Goal: Task Accomplishment & Management: Use online tool/utility

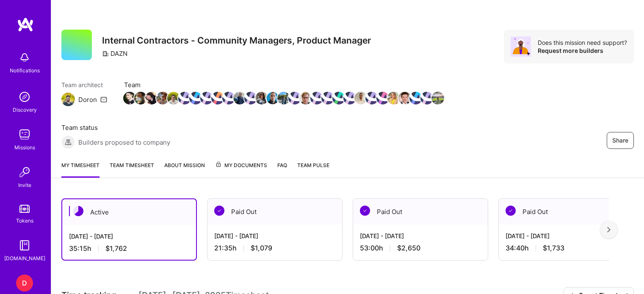
scroll to position [185, 0]
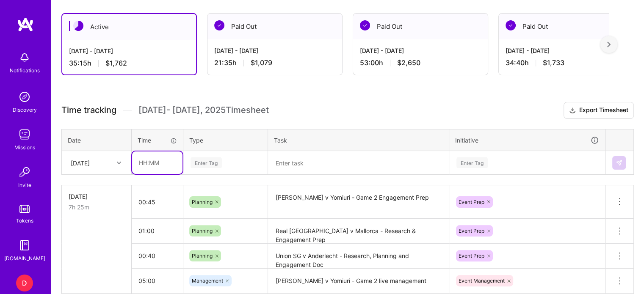
click at [142, 161] on input "text" at bounding box center [157, 163] width 50 height 22
type input "03:00"
click at [193, 160] on div "Enter Tag" at bounding box center [225, 163] width 83 height 22
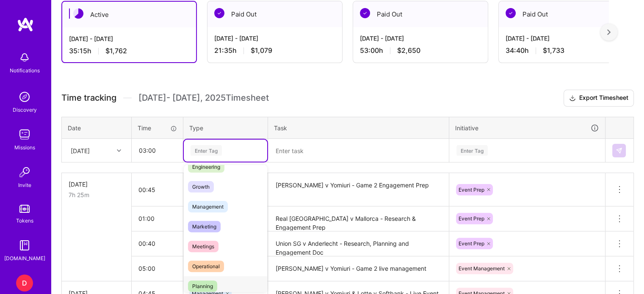
scroll to position [68, 0]
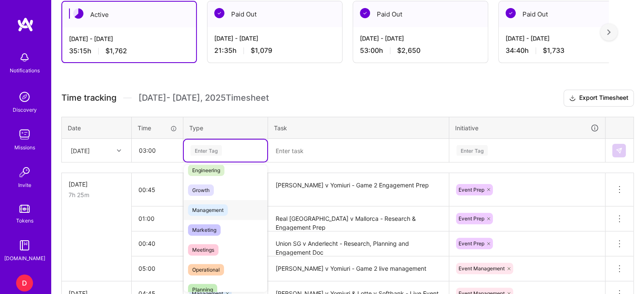
click at [207, 208] on span "Management" at bounding box center [208, 209] width 40 height 11
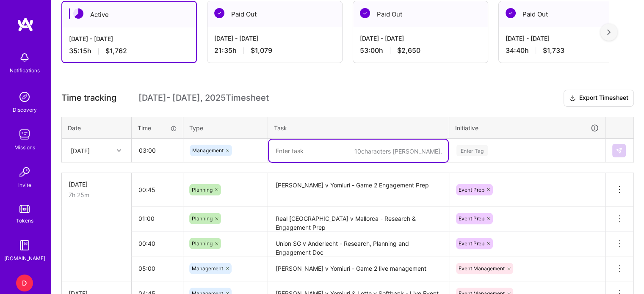
click at [287, 149] on textarea at bounding box center [358, 151] width 179 height 22
type textarea "Real [GEOGRAPHIC_DATA] v Mallorca - Management"
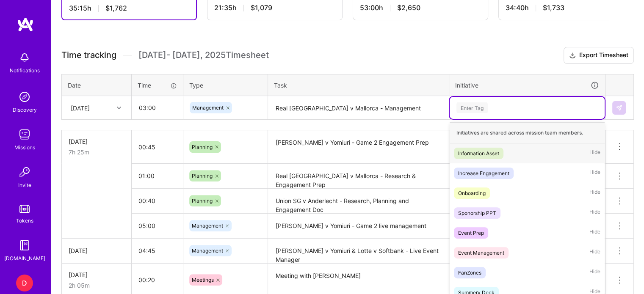
click at [472, 119] on div "option Information Asset focused, 1 of 31. 31 results available. Use Up and Dow…" at bounding box center [527, 108] width 155 height 22
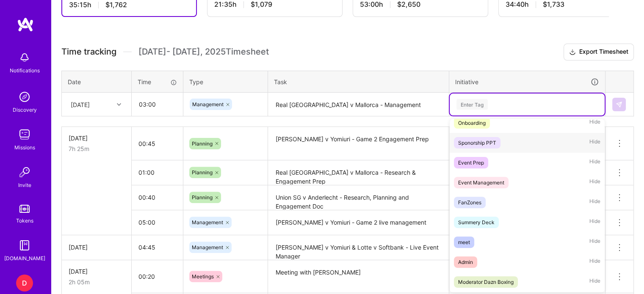
scroll to position [76, 0]
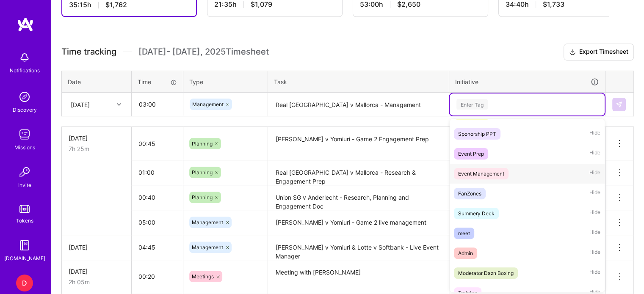
click at [481, 170] on div "Event Management" at bounding box center [481, 173] width 46 height 9
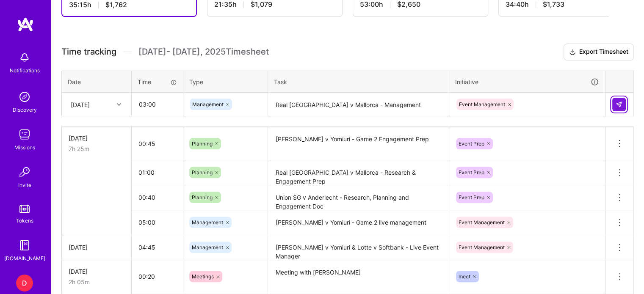
click at [620, 101] on img at bounding box center [619, 104] width 7 height 7
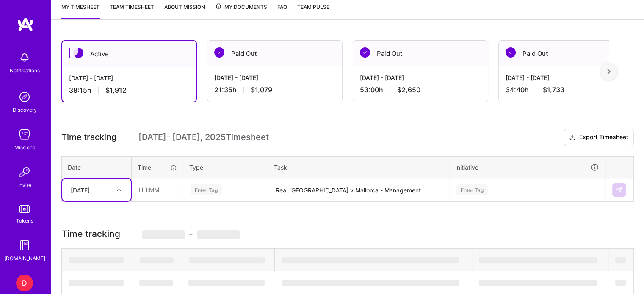
scroll to position [154, 0]
